Goal: Navigation & Orientation: Understand site structure

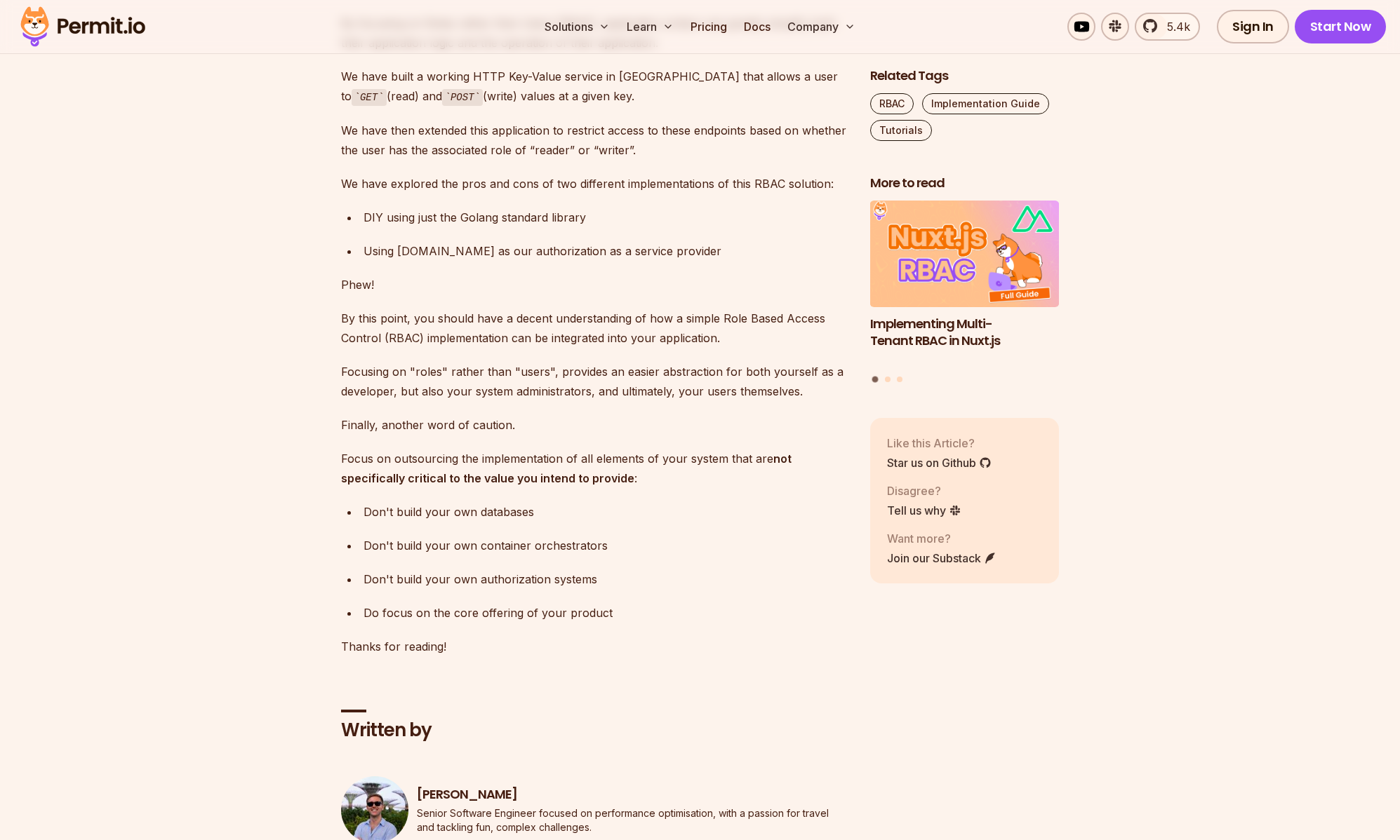
scroll to position [7149, 0]
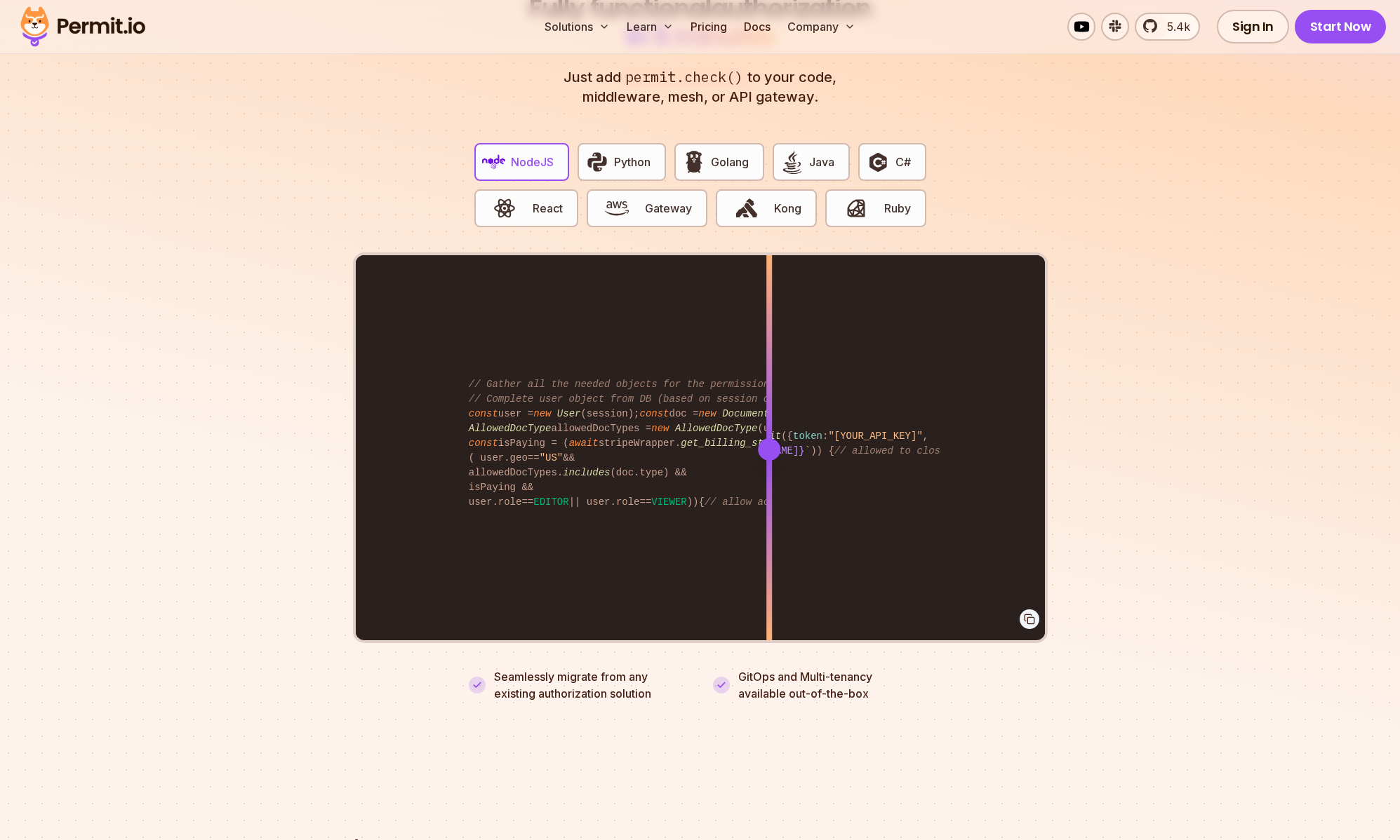
scroll to position [2705, 0]
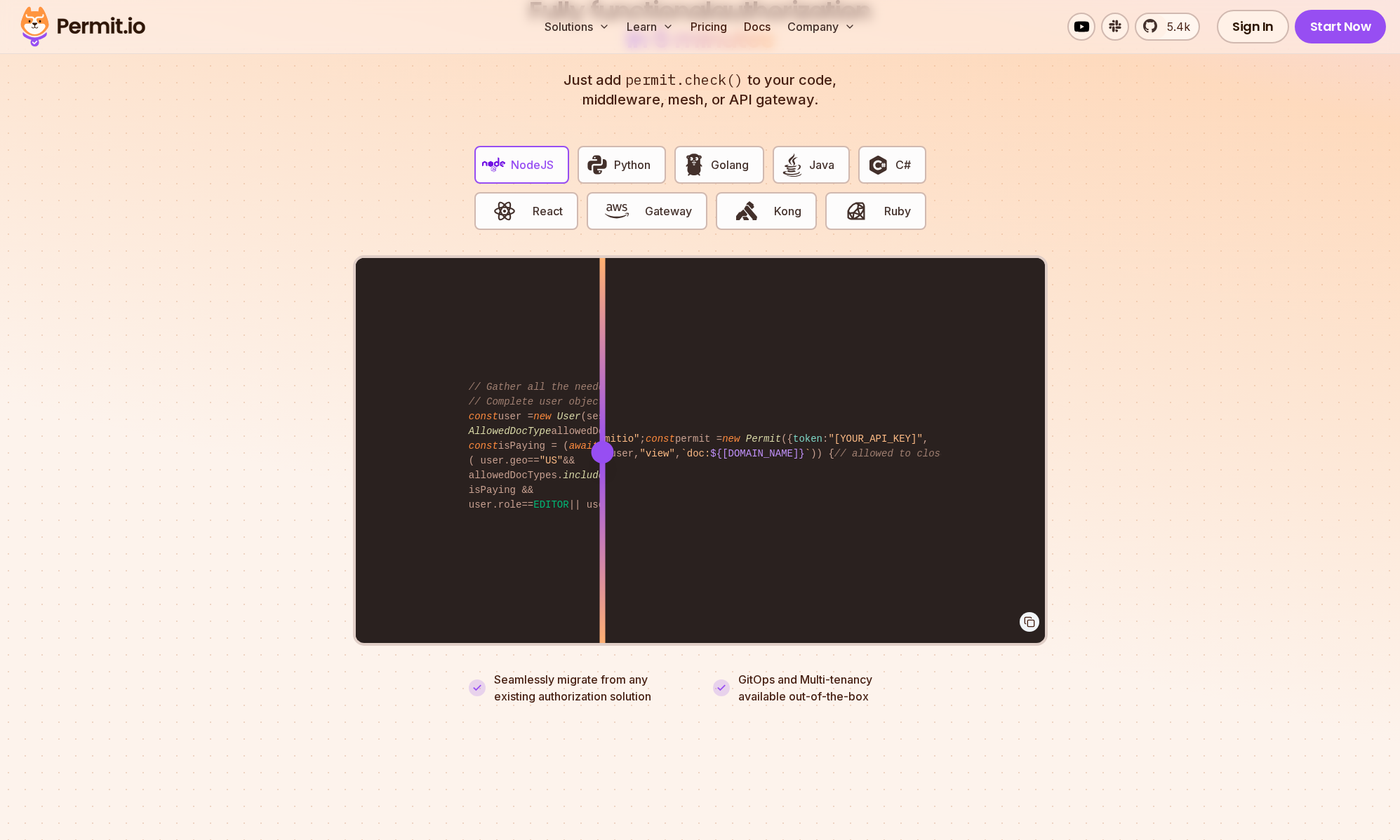
drag, startPoint x: 772, startPoint y: 438, endPoint x: 527, endPoint y: 482, distance: 248.9
click at [599, 484] on div at bounding box center [602, 451] width 5 height 387
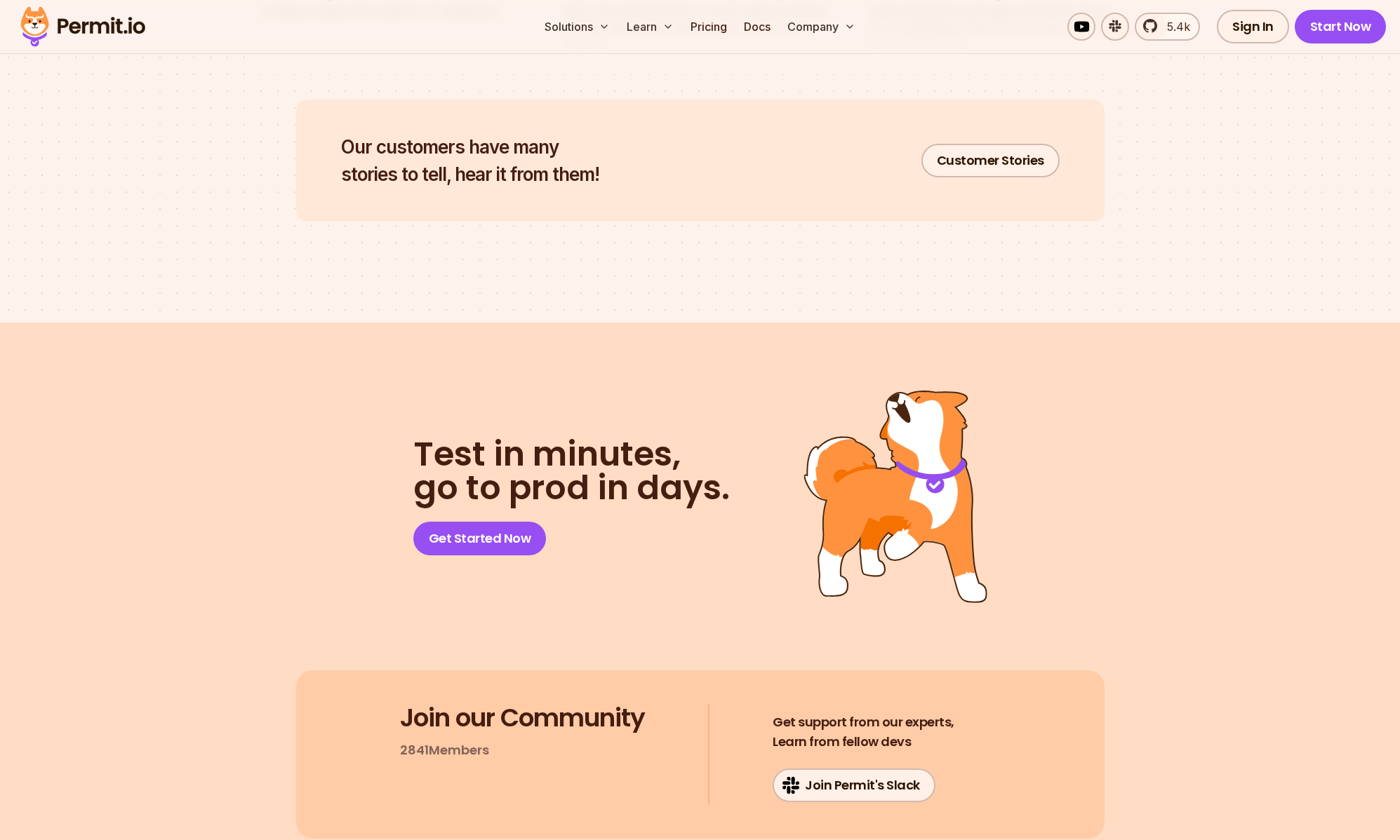
scroll to position [7311, 0]
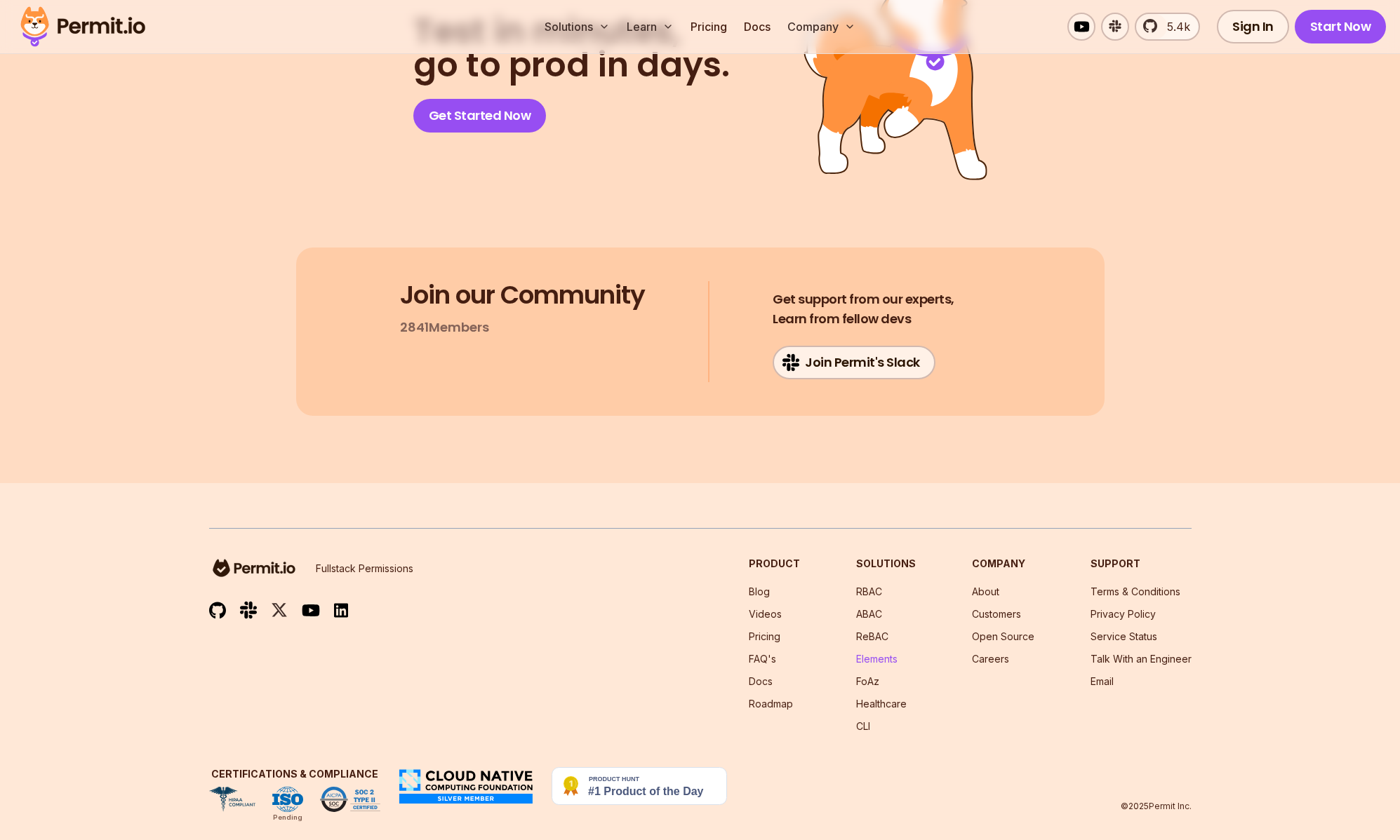
click at [884, 653] on link "Elements" at bounding box center [876, 658] width 41 height 12
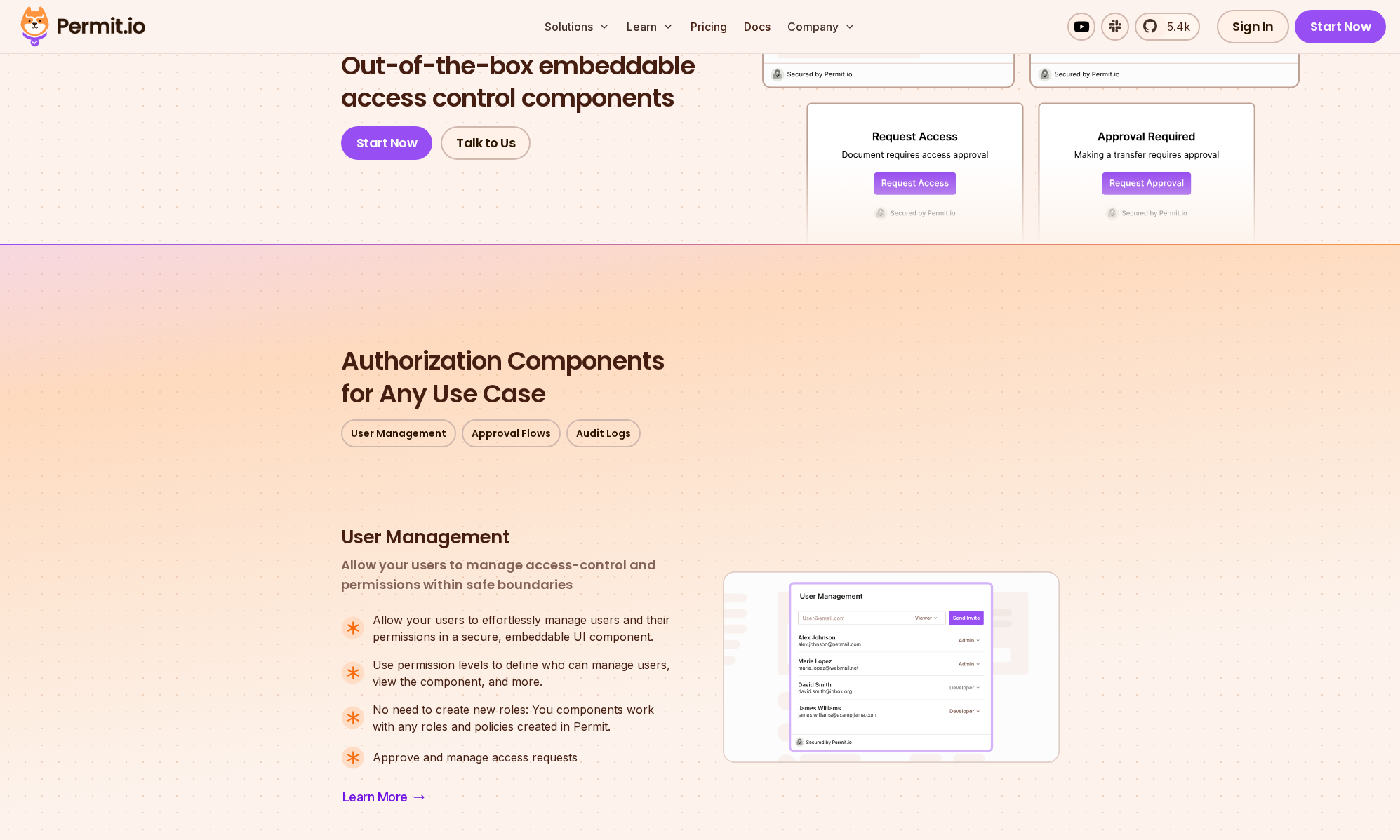
scroll to position [1054, 0]
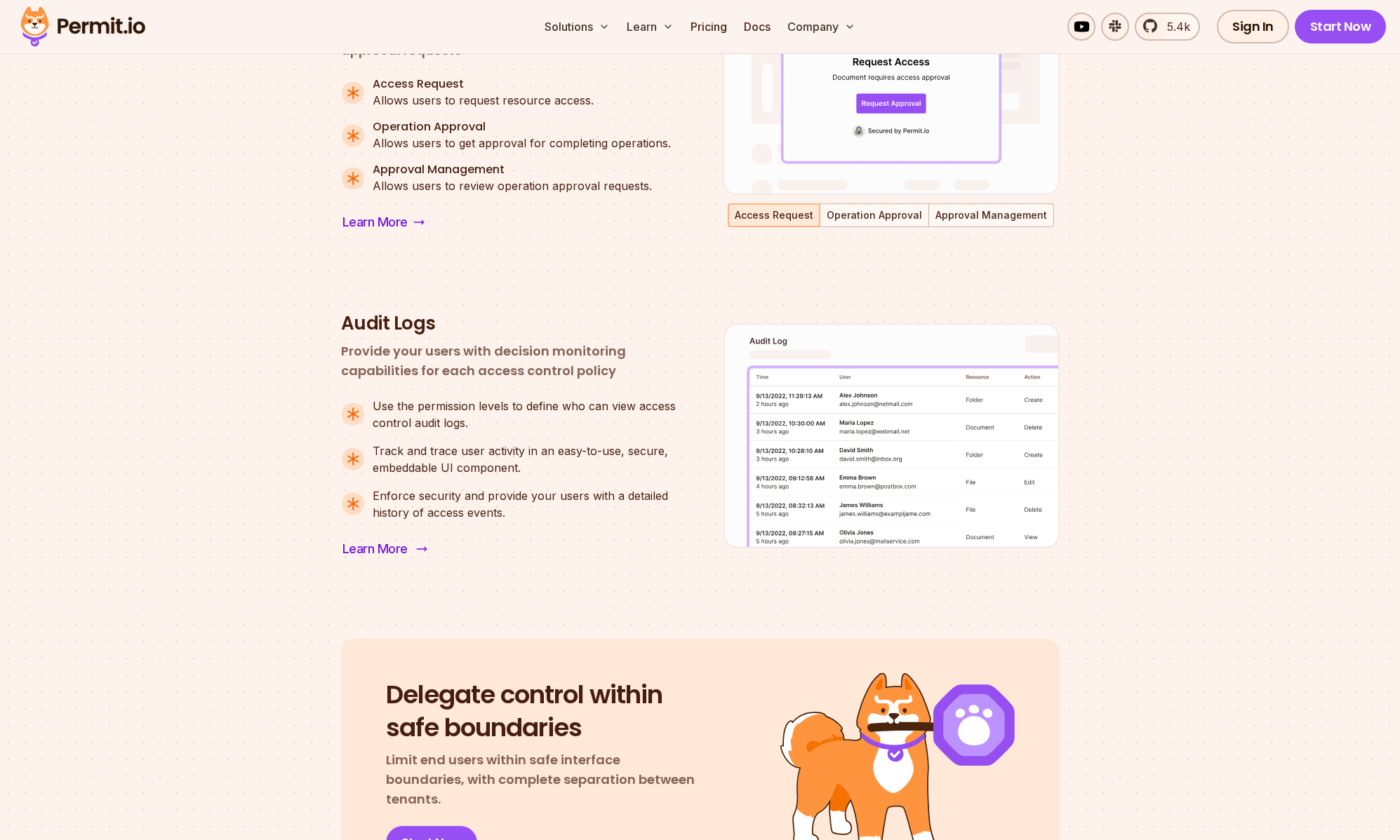
click at [411, 547] on link "Learn More" at bounding box center [383, 549] width 85 height 23
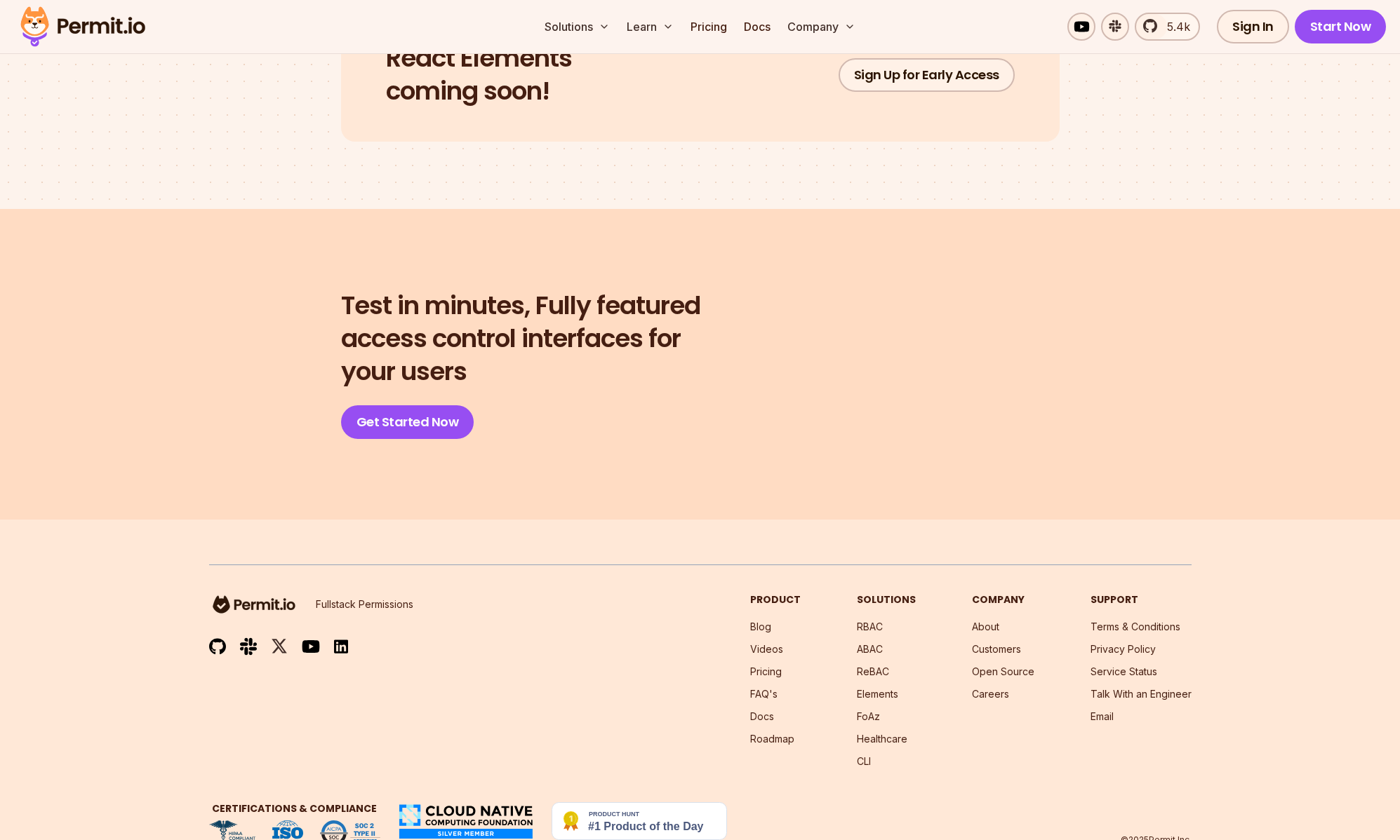
scroll to position [2991, 0]
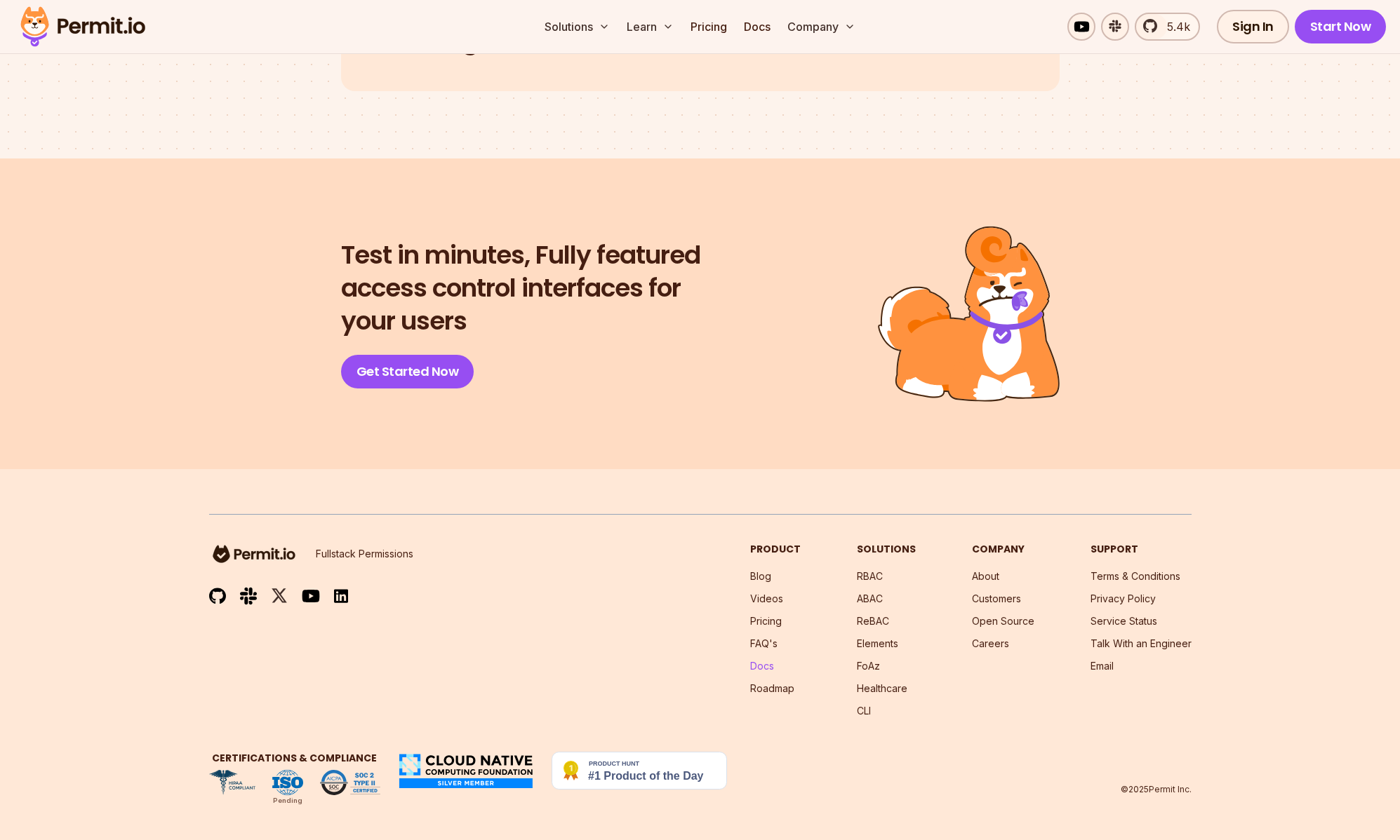
click at [774, 669] on link "Docs" at bounding box center [762, 665] width 24 height 12
